Goal: Task Accomplishment & Management: Use online tool/utility

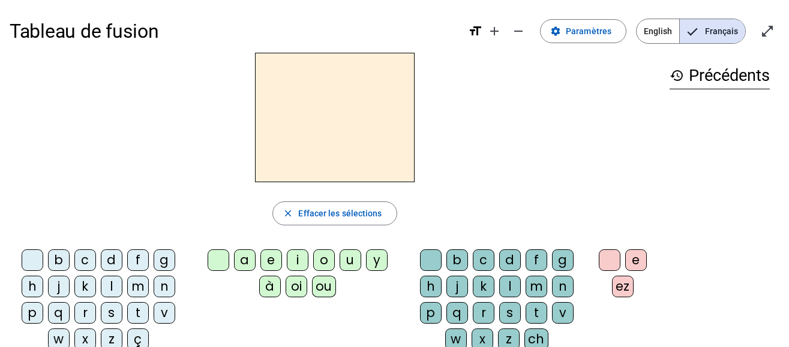
drag, startPoint x: 754, startPoint y: 1, endPoint x: 546, endPoint y: 5, distance: 208.8
click at [546, 5] on div "Tableau de fusion format_size add remove settings Paramètres English Français o…" at bounding box center [394, 243] width 789 height 486
click at [660, 17] on div "Tableau de fusion format_size add remove settings Paramètres English Français o…" at bounding box center [394, 31] width 769 height 43
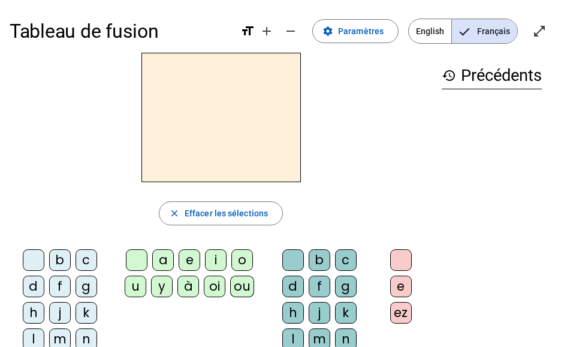
click at [512, 182] on div "history Précédents" at bounding box center [491, 249] width 119 height 393
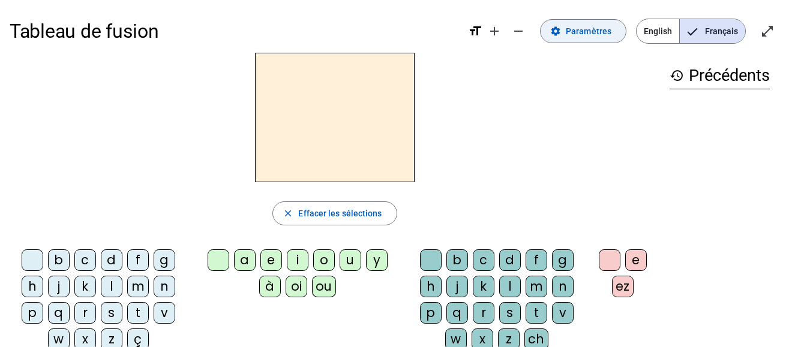
click at [597, 27] on span "Paramètres" at bounding box center [589, 31] width 46 height 14
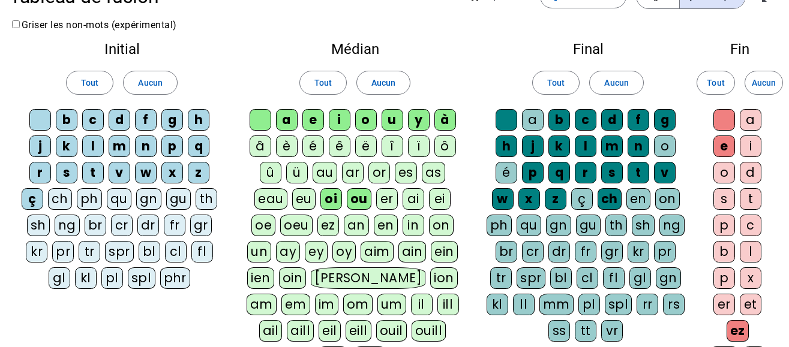
scroll to position [37, 0]
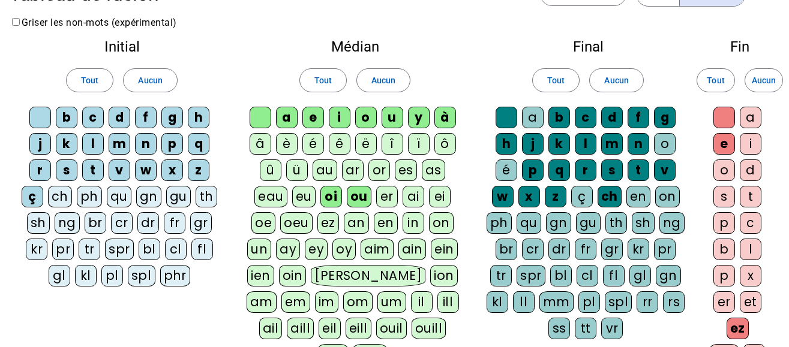
click at [726, 329] on div "ez" at bounding box center [737, 329] width 22 height 22
click at [720, 141] on div "e" at bounding box center [724, 144] width 22 height 22
click at [727, 116] on div at bounding box center [724, 118] width 22 height 22
click at [335, 196] on div "oi" at bounding box center [331, 197] width 22 height 22
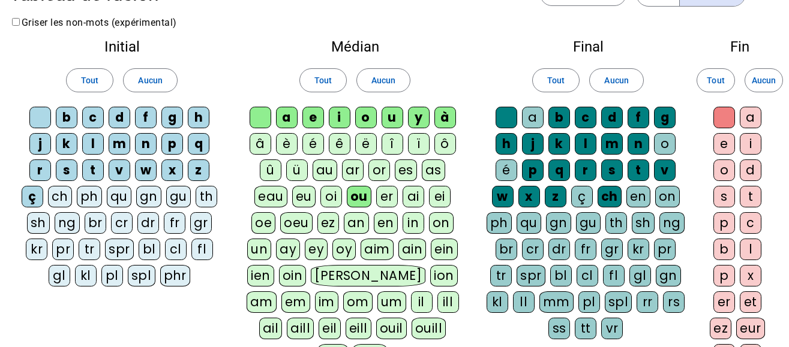
click at [358, 199] on div "ou" at bounding box center [359, 197] width 25 height 22
